Goal: Find specific page/section: Find specific page/section

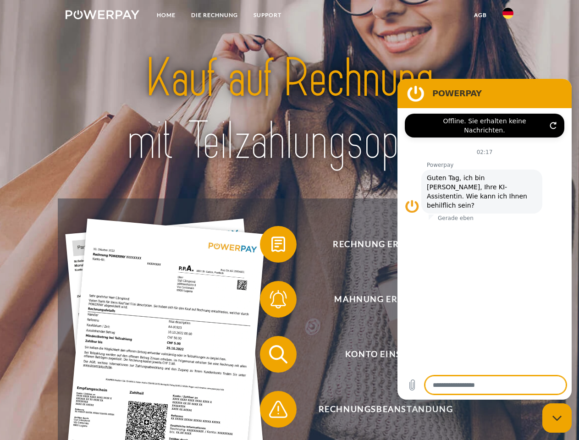
click at [102, 16] on img at bounding box center [103, 14] width 74 height 9
click at [508, 16] on img at bounding box center [508, 13] width 11 height 11
click at [480, 15] on link "agb" at bounding box center [480, 15] width 28 height 17
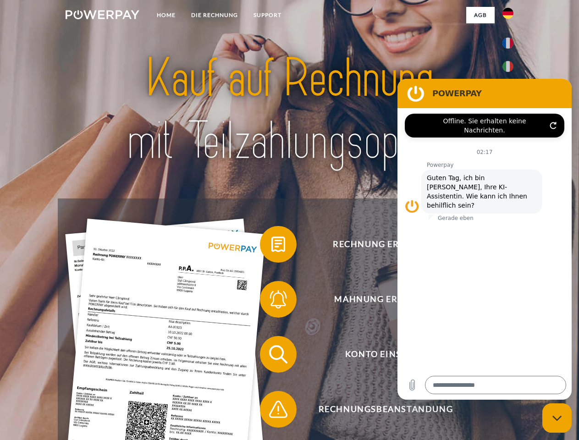
click at [272, 246] on span at bounding box center [265, 245] width 46 height 46
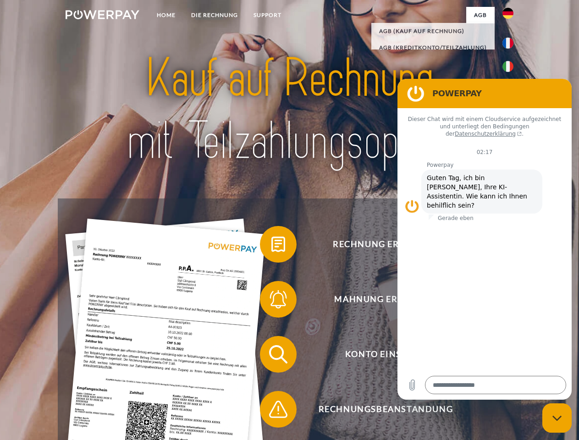
click at [272, 301] on span at bounding box center [265, 300] width 46 height 46
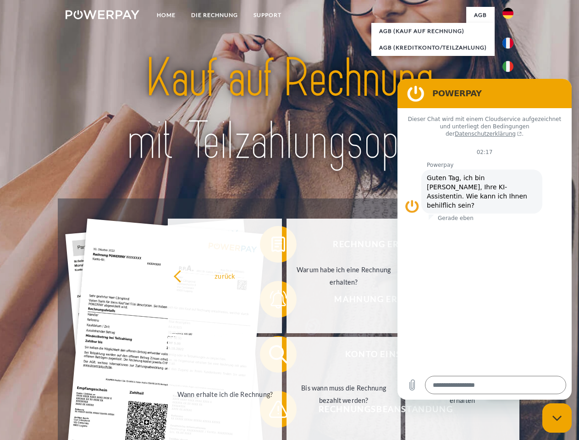
click at [287, 356] on link "Bis wann muss die Rechnung bezahlt werden?" at bounding box center [344, 394] width 114 height 115
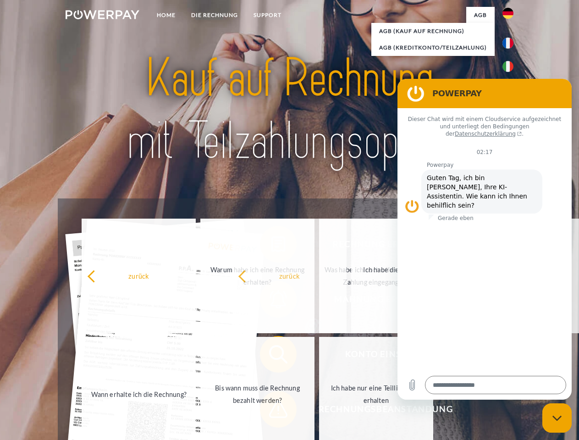
click at [272, 411] on span at bounding box center [265, 410] width 46 height 46
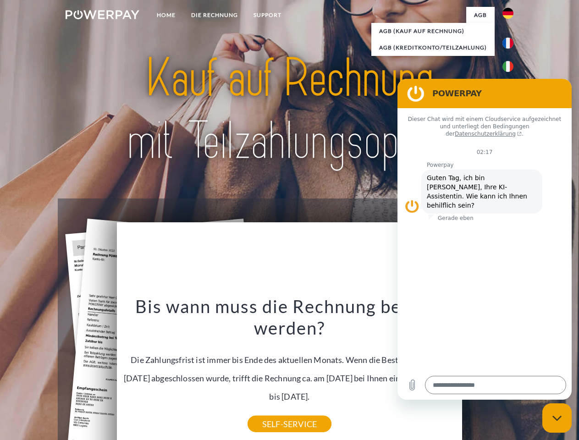
click at [557, 418] on icon "Messaging-Fenster schließen" at bounding box center [558, 419] width 10 height 6
type textarea "*"
